Goal: Transaction & Acquisition: Subscribe to service/newsletter

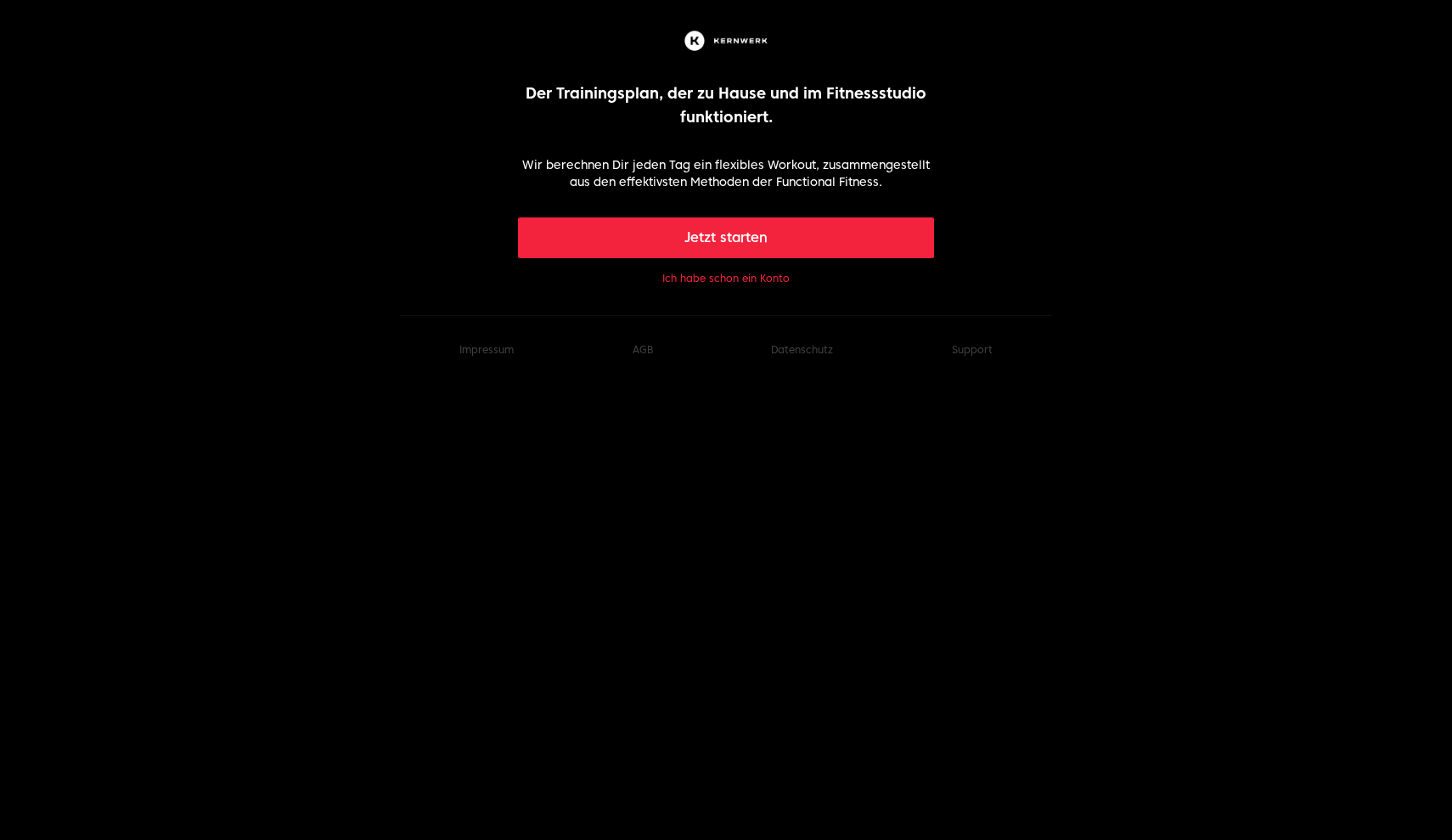
click at [752, 246] on button "Jetzt starten" at bounding box center [726, 237] width 417 height 40
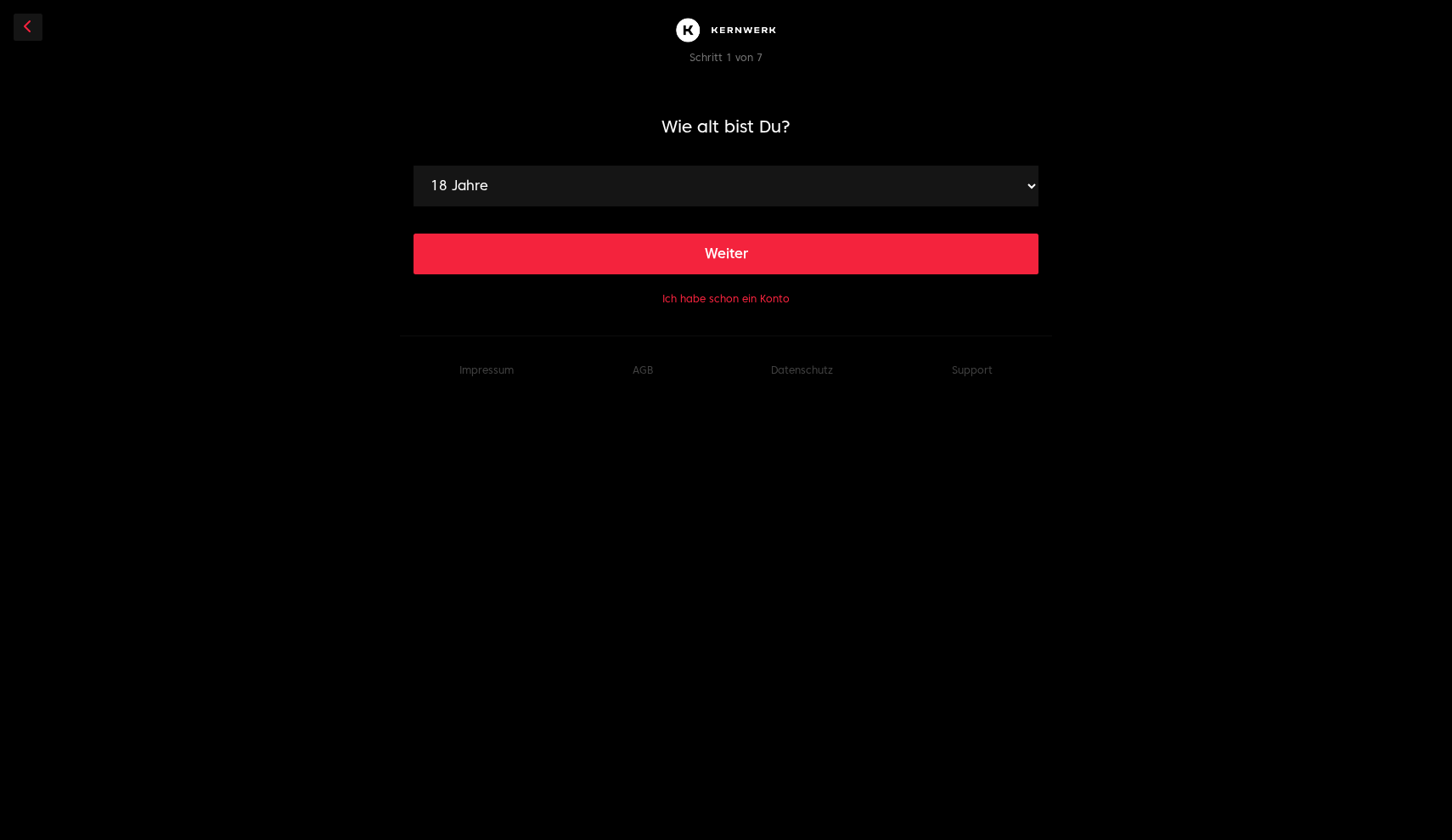
select select "34"
click at [696, 246] on button "Weiter" at bounding box center [726, 254] width 625 height 40
select select "183"
click at [644, 251] on button "Weiter" at bounding box center [726, 254] width 625 height 40
select select "94"
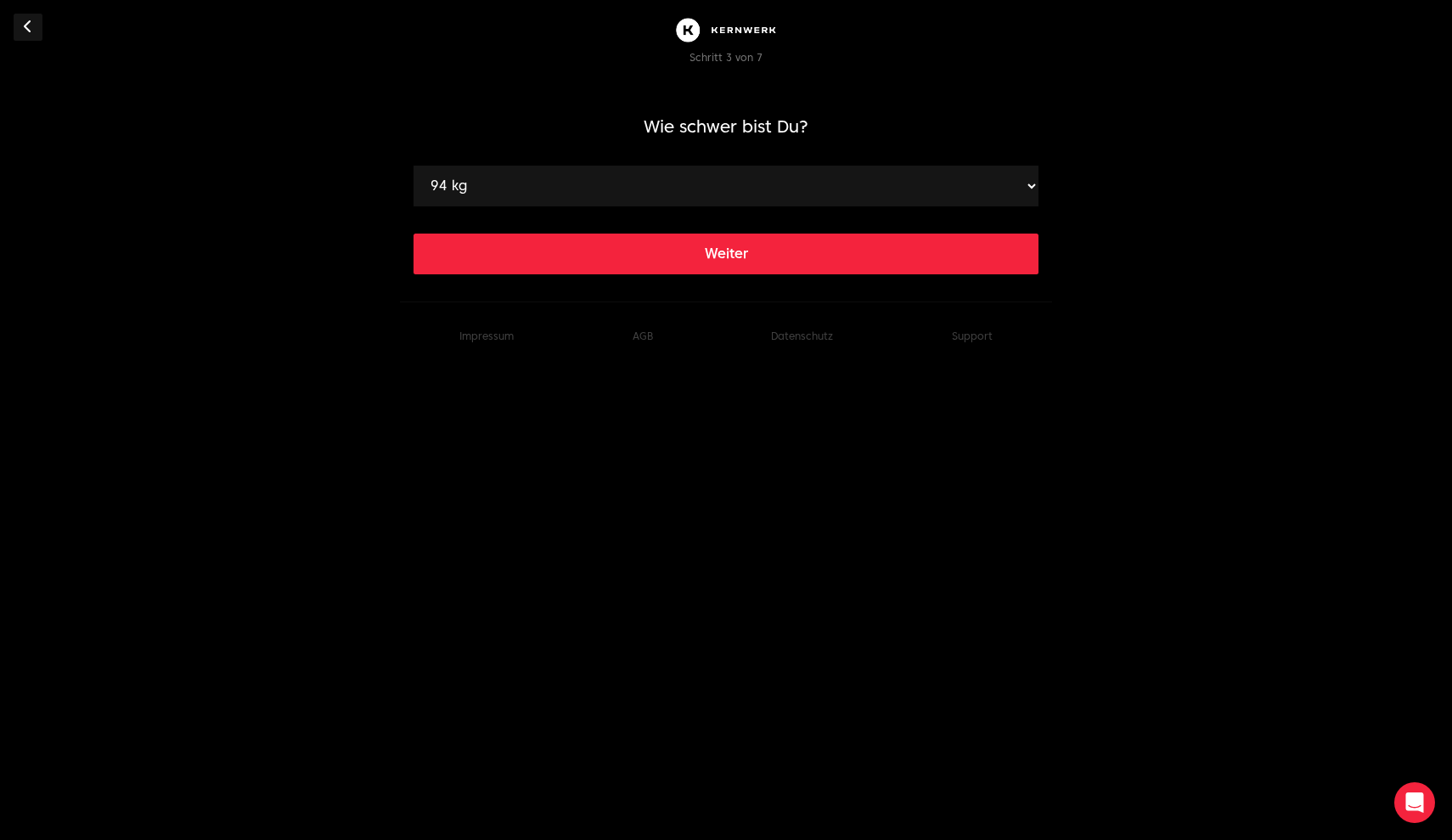
click at [637, 272] on button "Weiter" at bounding box center [726, 254] width 625 height 40
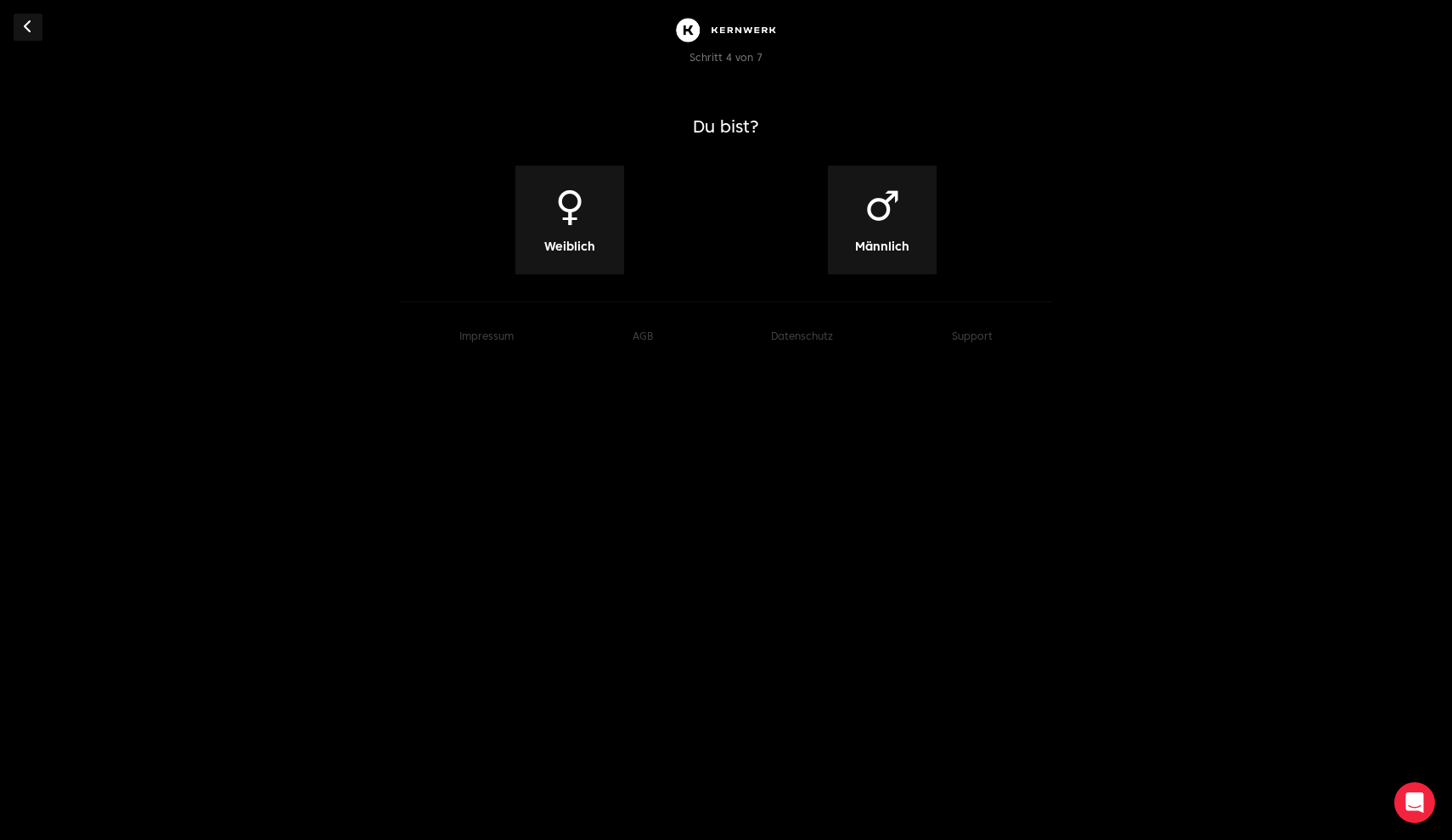
click at [869, 223] on span "♂" at bounding box center [882, 206] width 37 height 40
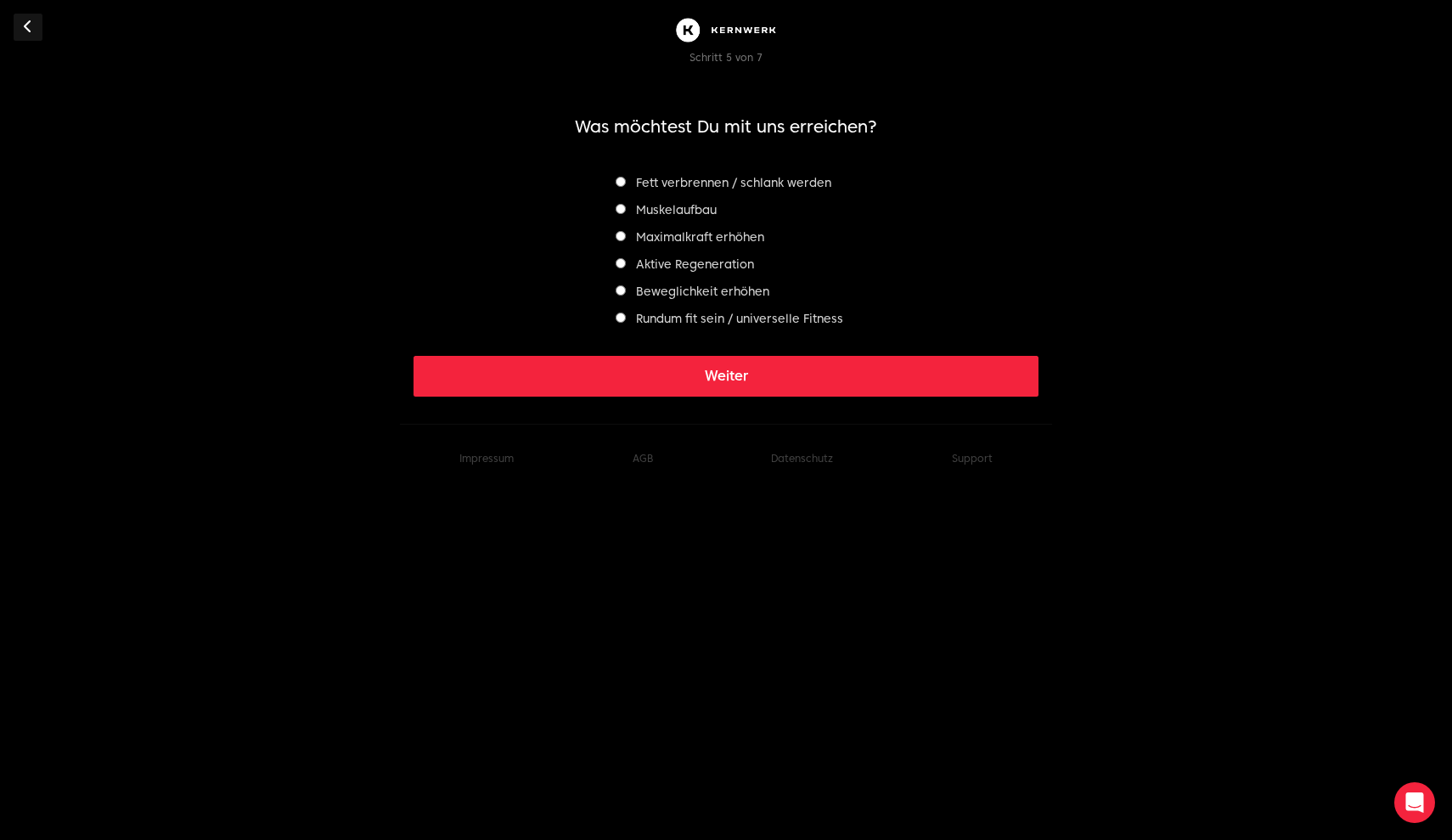
click at [757, 374] on button "Weiter" at bounding box center [726, 376] width 625 height 40
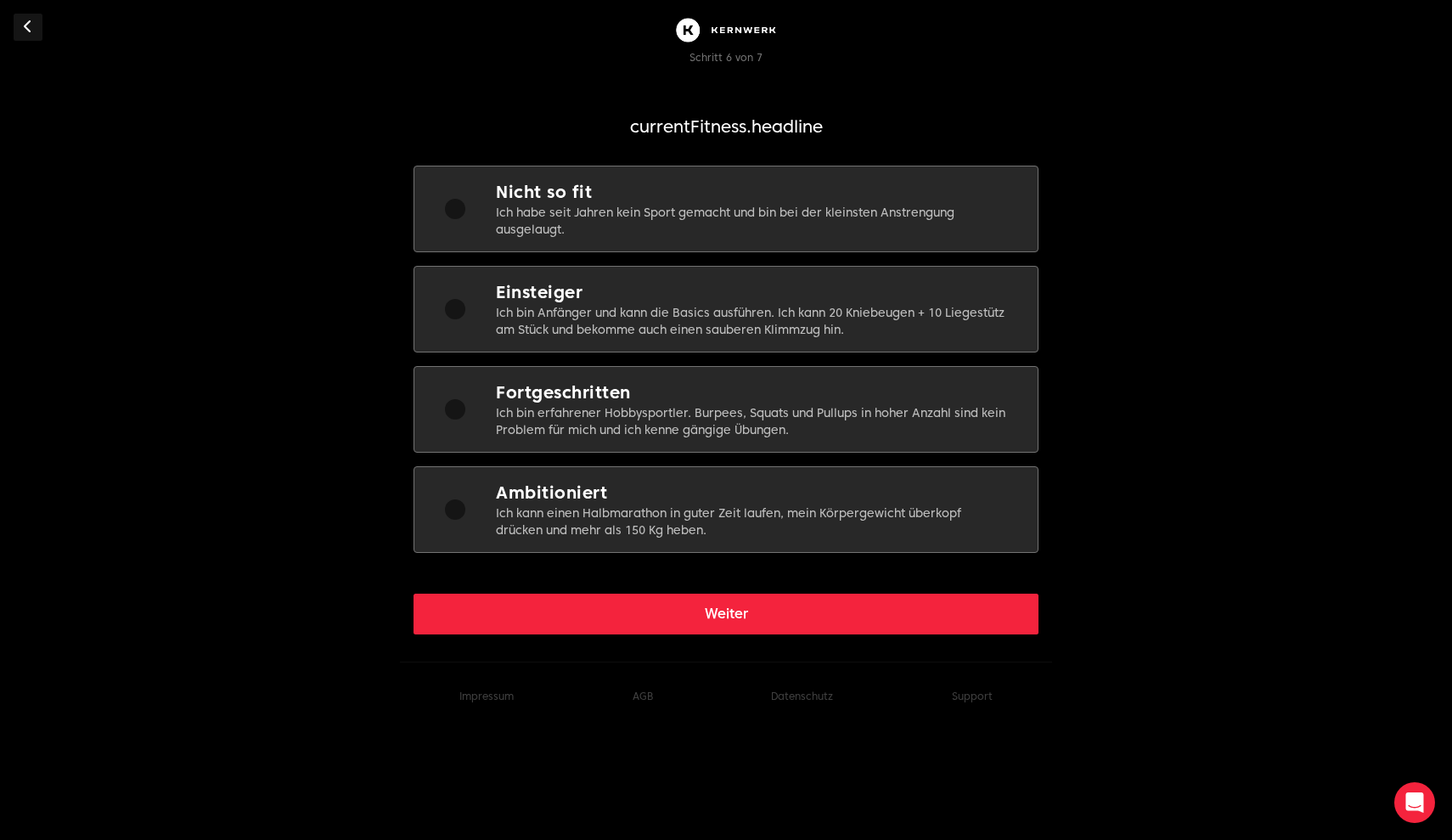
click at [739, 299] on h2 "Einsteiger" at bounding box center [753, 292] width 515 height 24
click at [786, 619] on button "Weiter" at bounding box center [726, 613] width 625 height 40
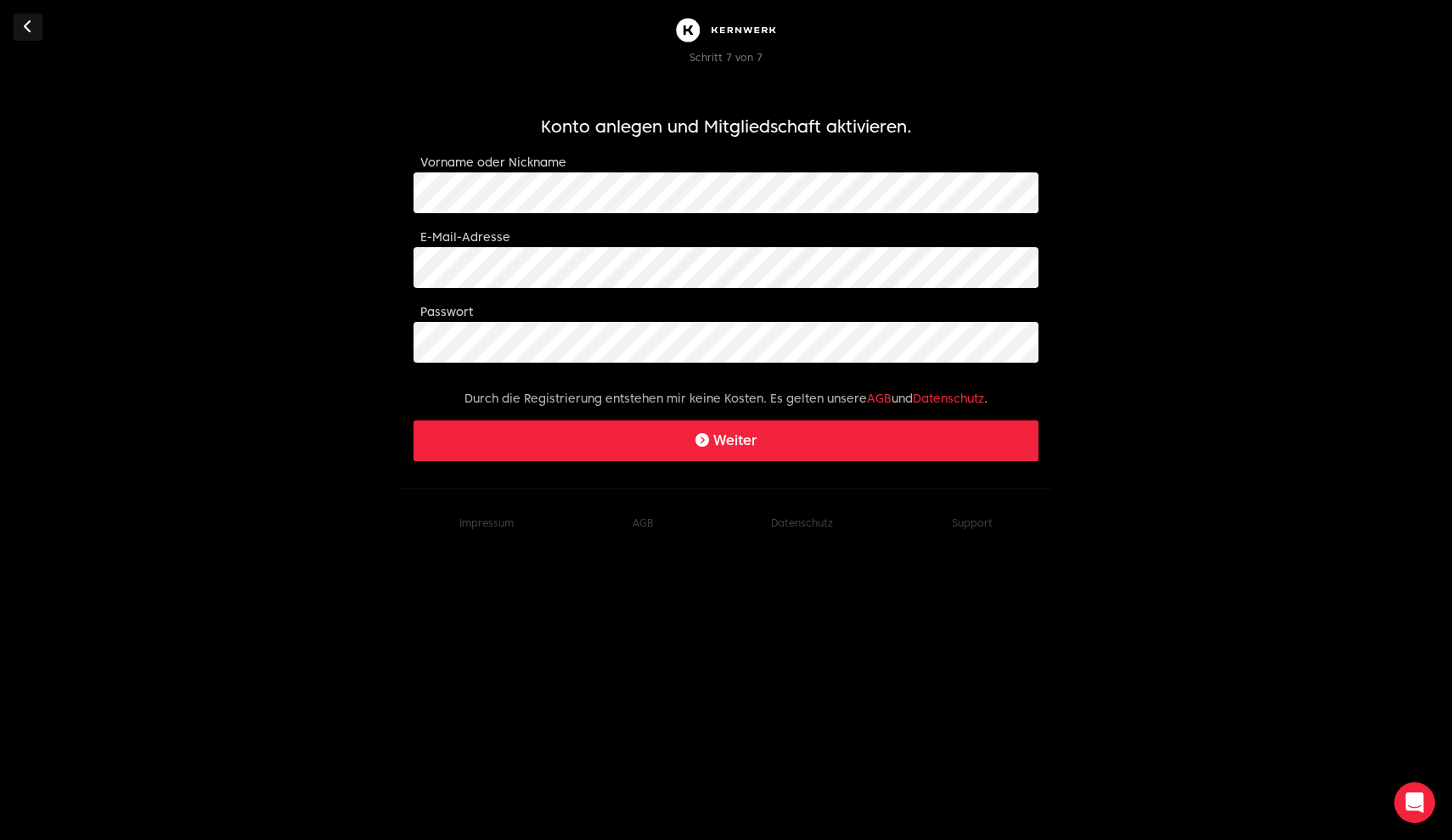
click at [673, 246] on div "E-Mail-Adresse" at bounding box center [726, 257] width 625 height 62
click at [32, 25] on icon at bounding box center [28, 25] width 9 height 13
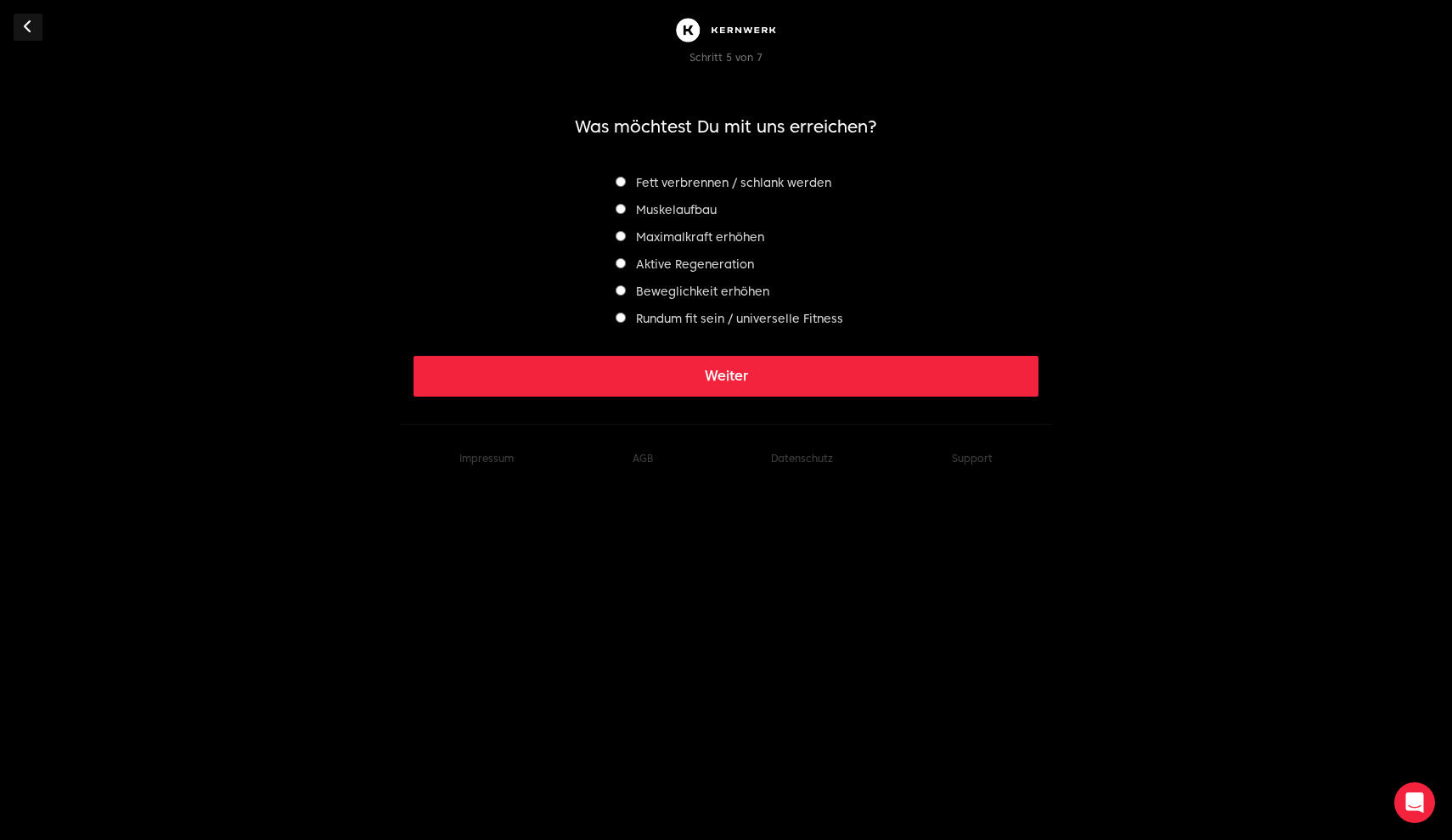
click at [32, 25] on icon at bounding box center [28, 25] width 9 height 13
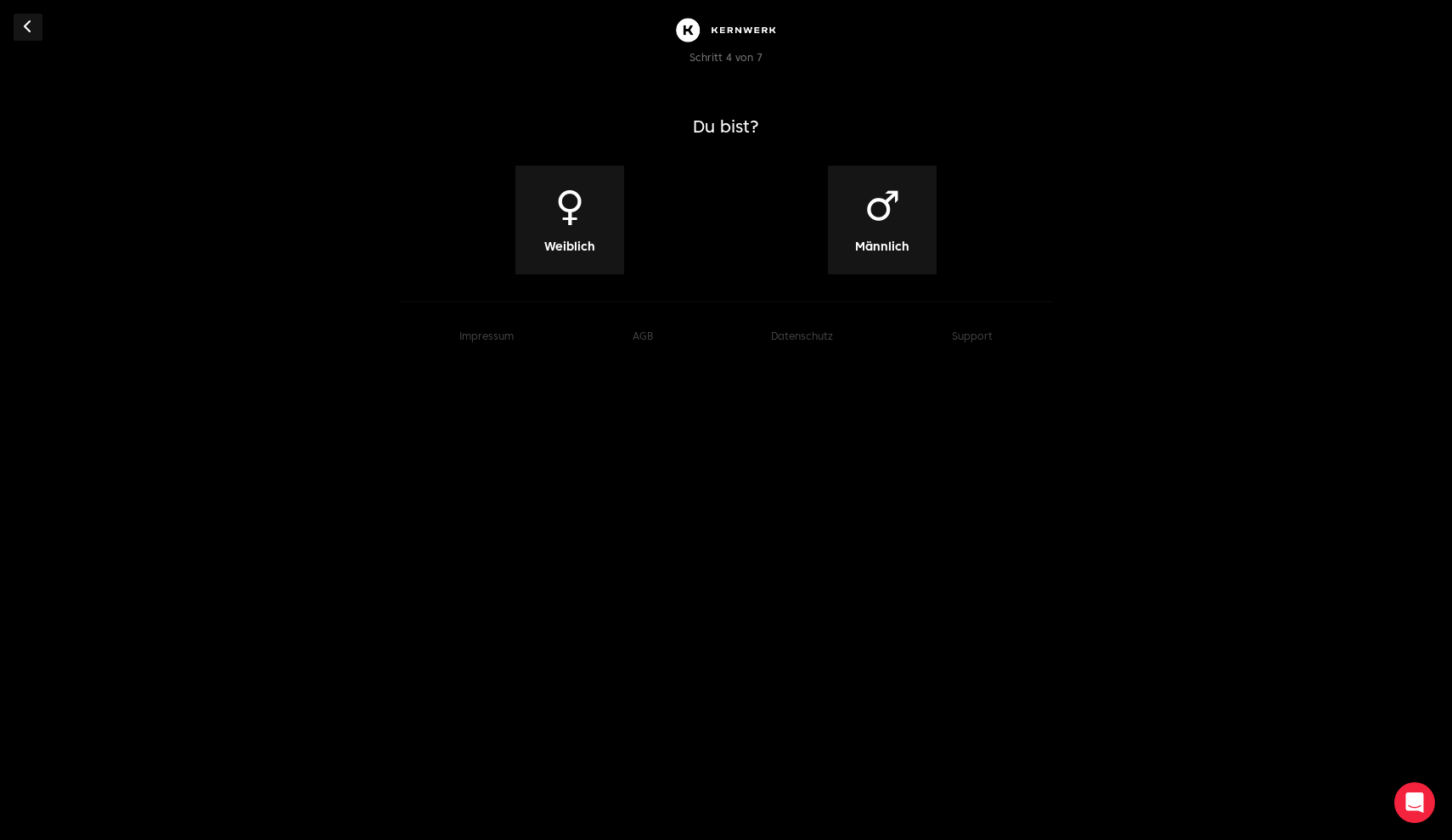
click at [32, 25] on icon at bounding box center [28, 25] width 9 height 13
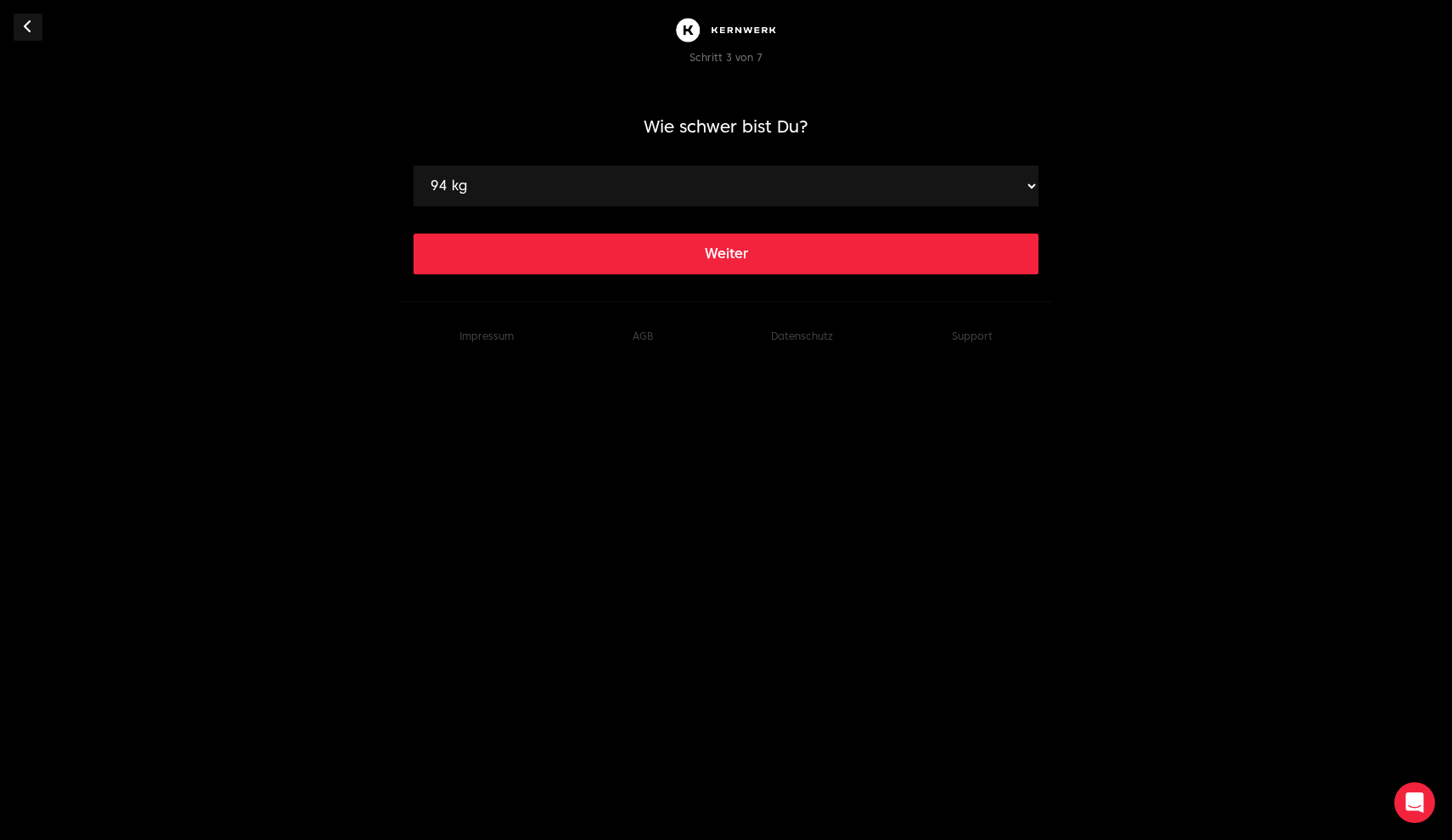
click at [32, 25] on icon at bounding box center [28, 25] width 9 height 13
select select "34"
click at [32, 25] on icon at bounding box center [28, 25] width 9 height 13
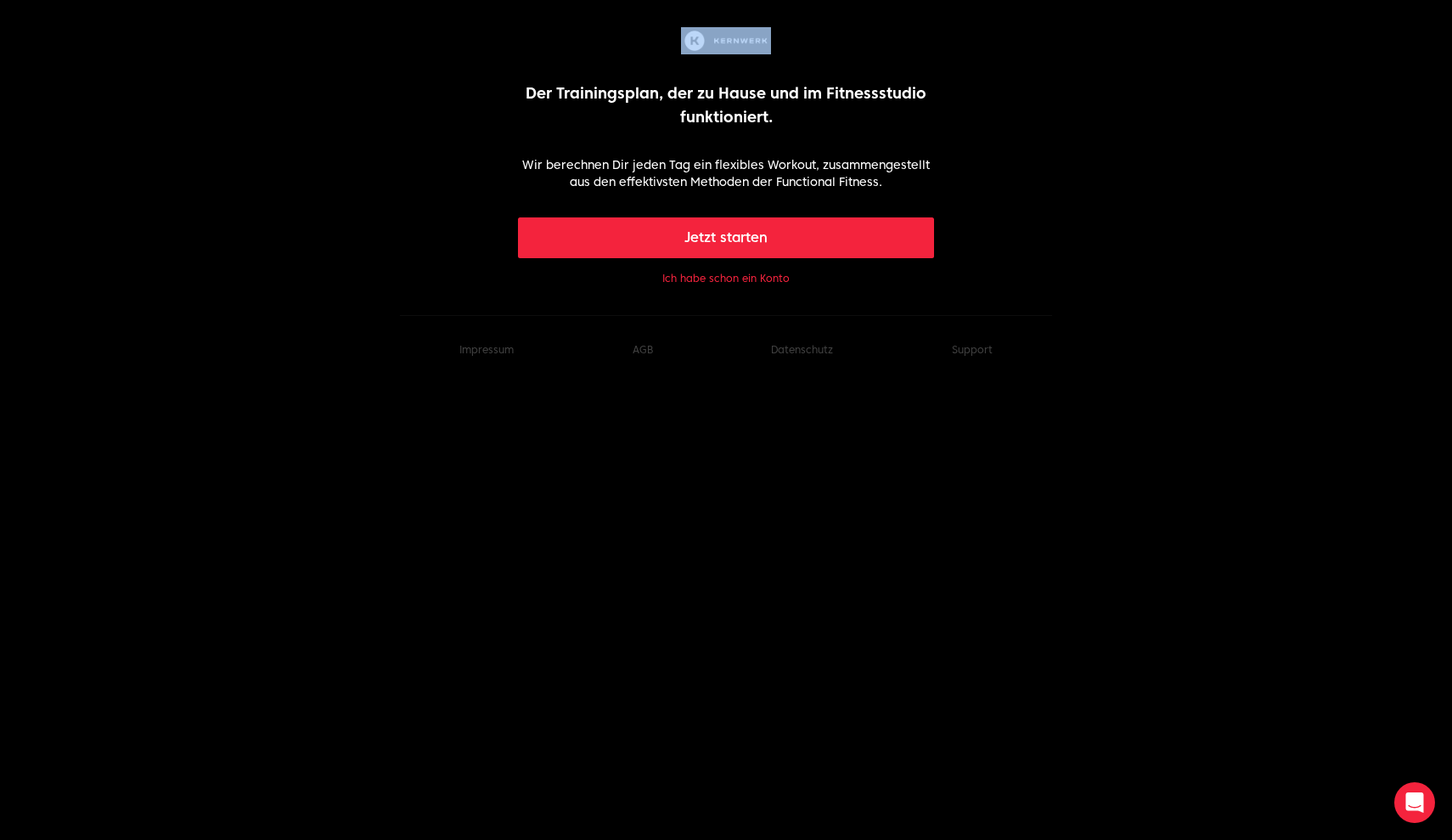
click at [33, 25] on html "Der Trainingsplan, der zu Hause und im Fitnessstudio funktioniert. Wir berechne…" at bounding box center [726, 192] width 1452 height 384
click at [751, 278] on button "Ich habe schon ein Konto" at bounding box center [726, 278] width 127 height 13
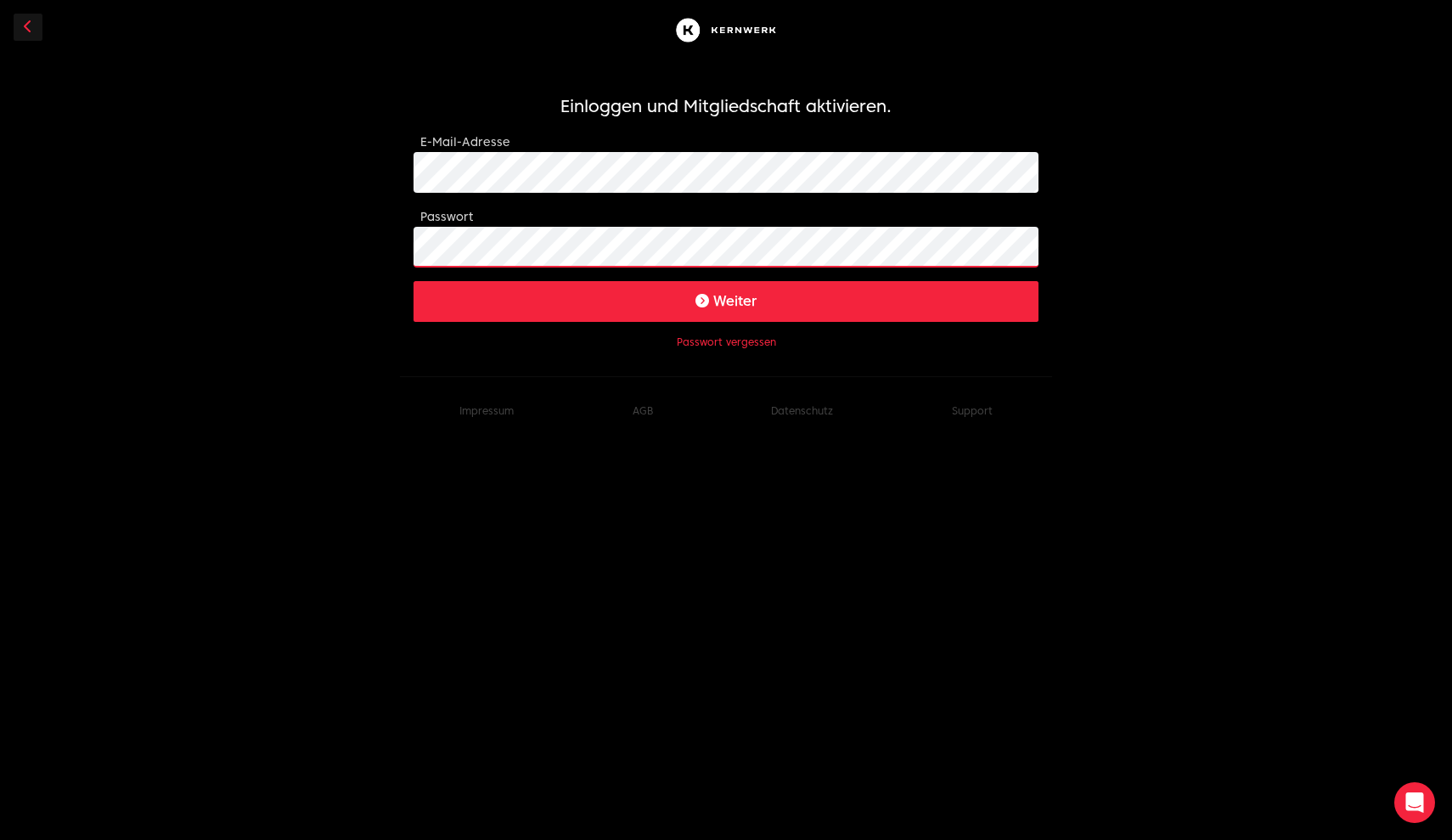
click at [726, 301] on button "Weiter" at bounding box center [726, 301] width 625 height 40
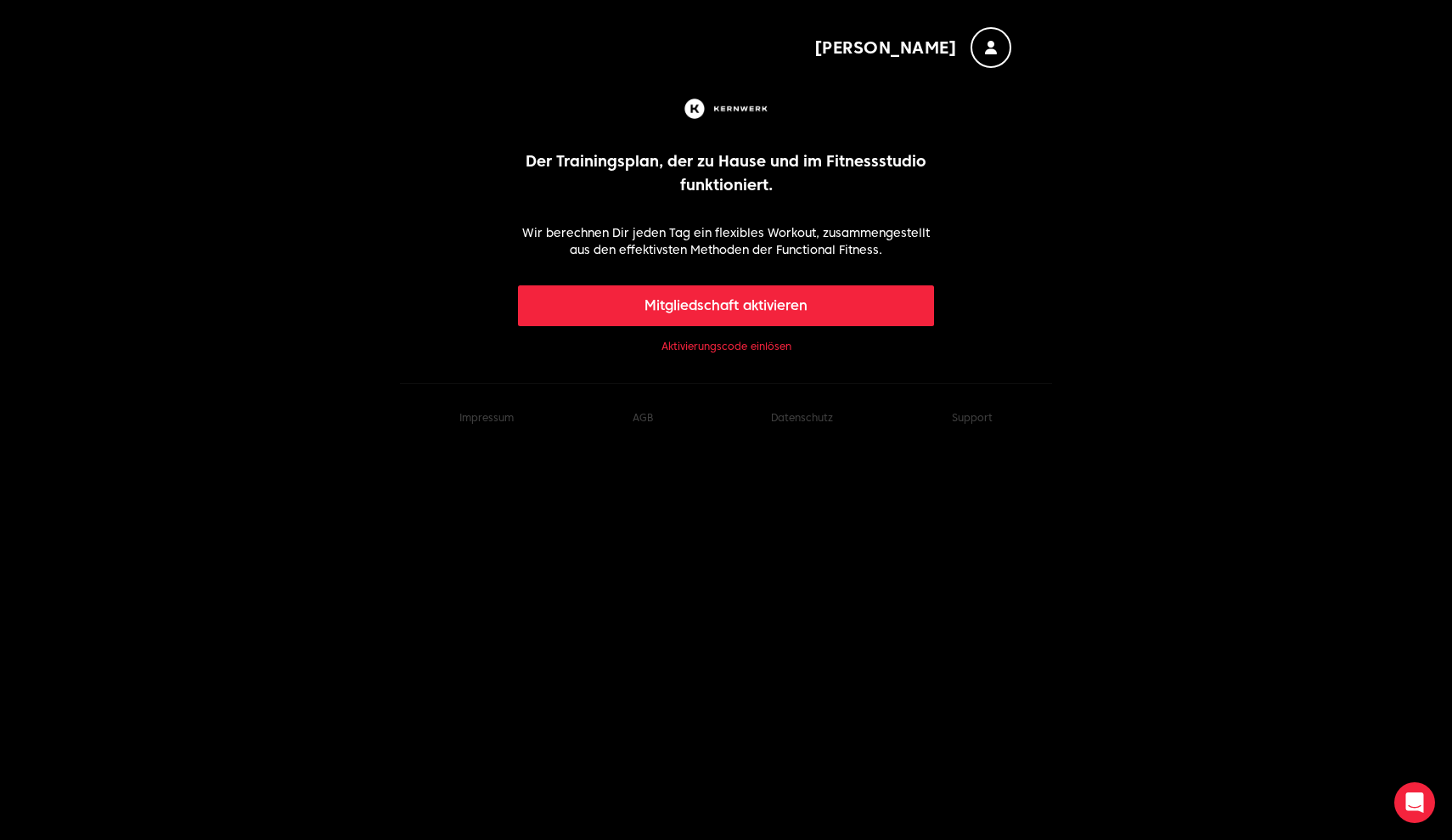
click at [754, 281] on div "Der Trainingsplan, der zu Hause und im Fitnessstudio funktioniert. Wir berechne…" at bounding box center [726, 225] width 417 height 261
click at [759, 291] on button "Mitgliedschaft aktivieren" at bounding box center [726, 306] width 417 height 40
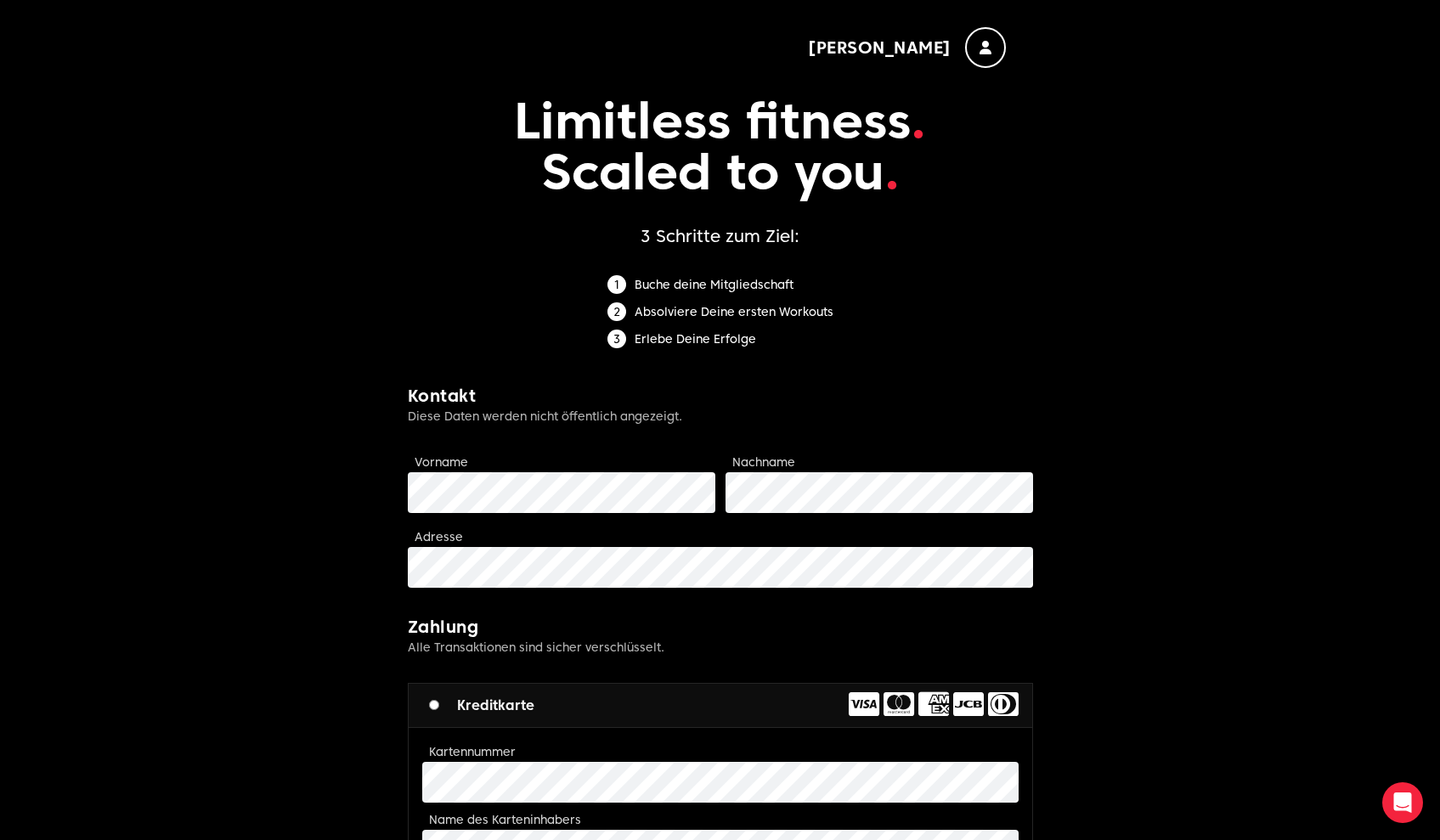
click at [728, 119] on p "Limitless fitness . Scaled to you ." at bounding box center [720, 146] width 625 height 156
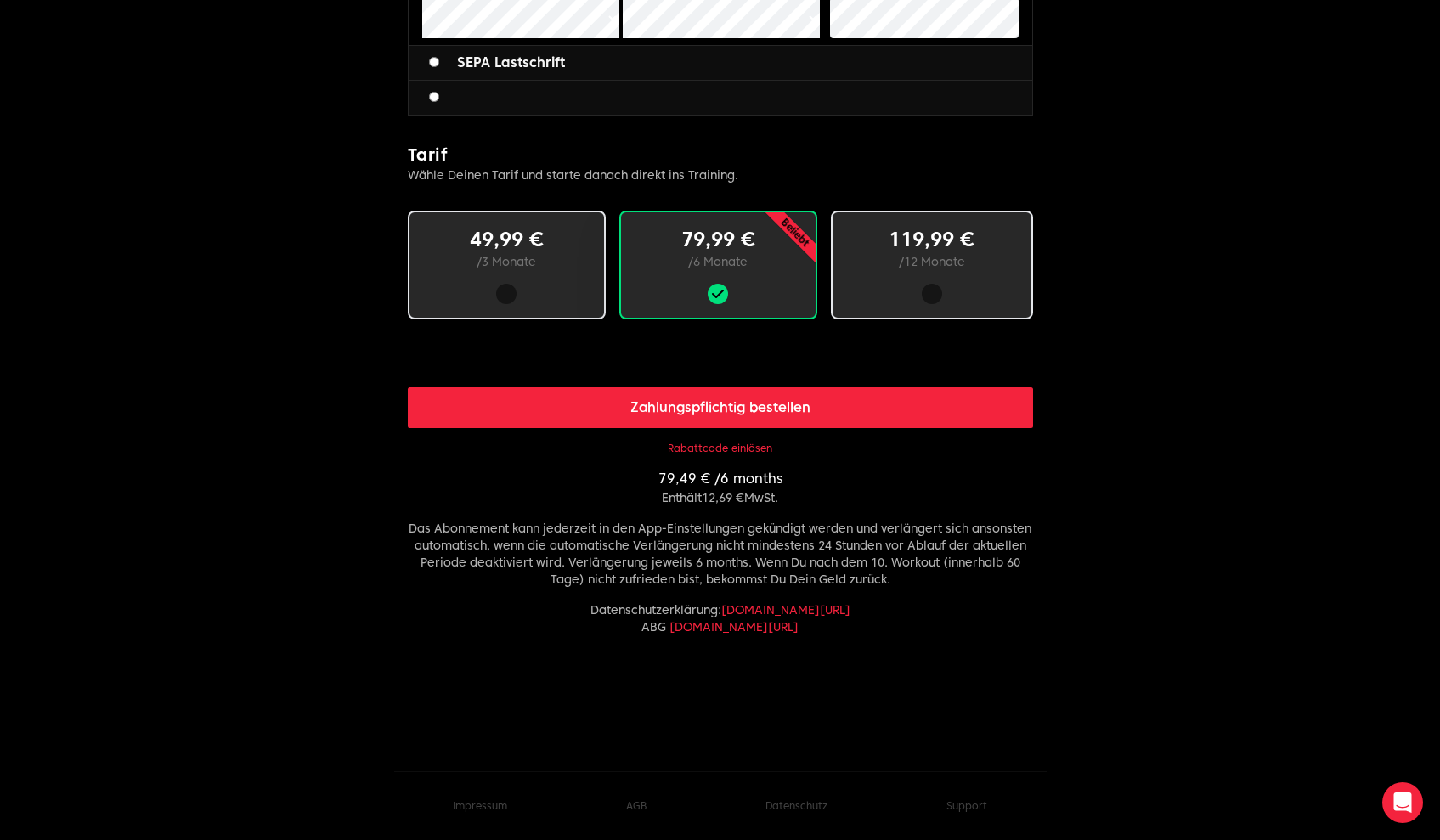
scroll to position [852, 0]
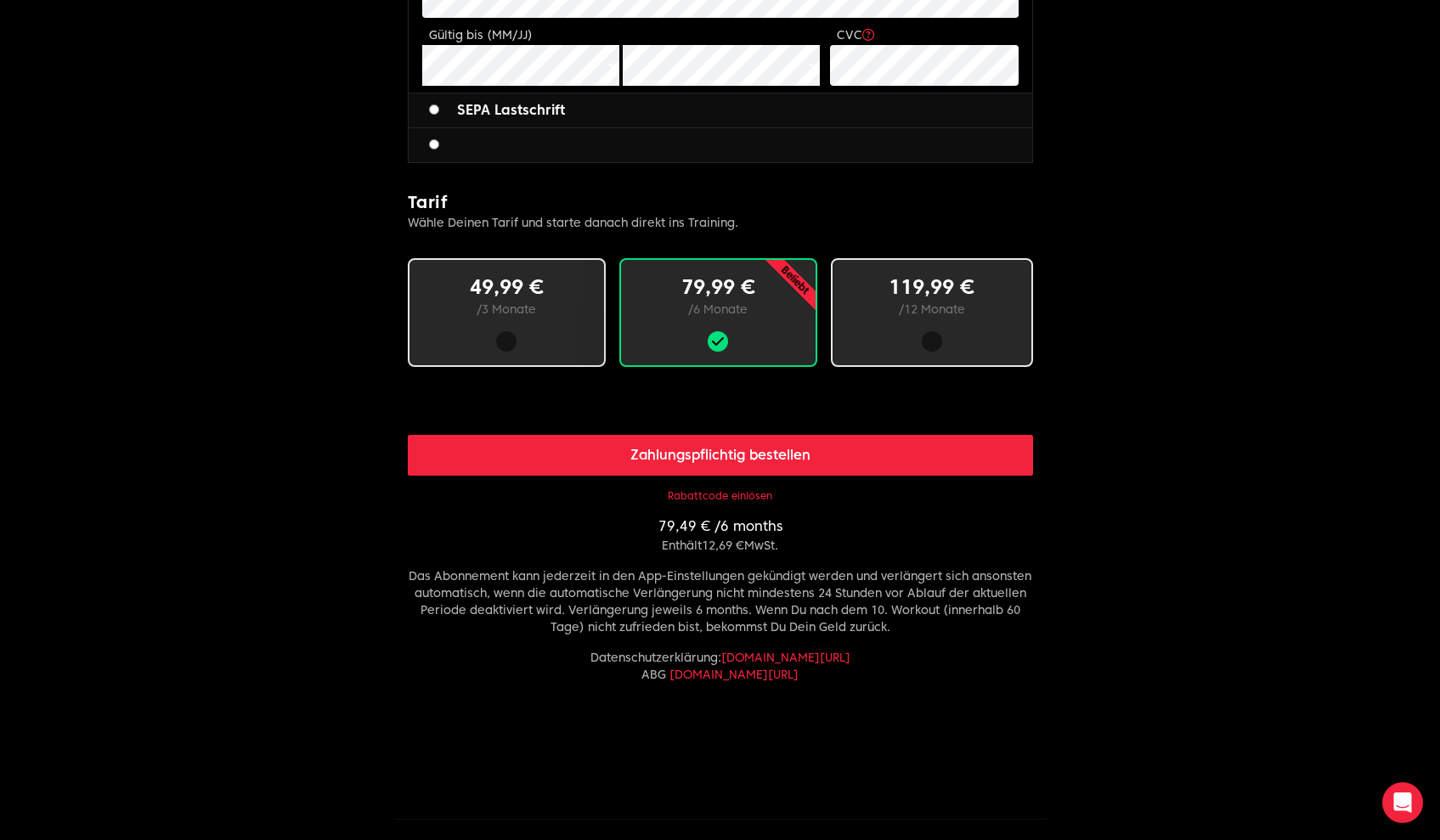
click at [770, 655] on link "[DOMAIN_NAME][URL]" at bounding box center [785, 656] width 129 height 13
